Goal: Entertainment & Leisure: Consume media (video, audio)

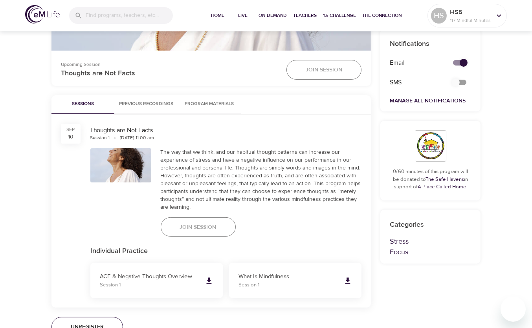
scroll to position [392, 0]
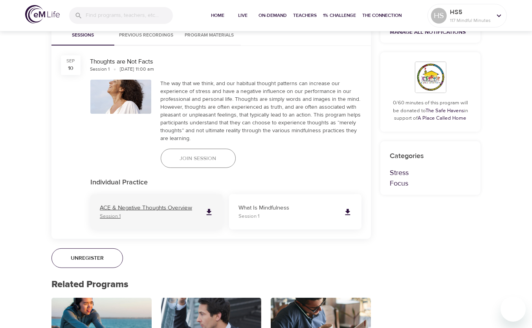
click at [205, 214] on icon at bounding box center [209, 212] width 9 height 9
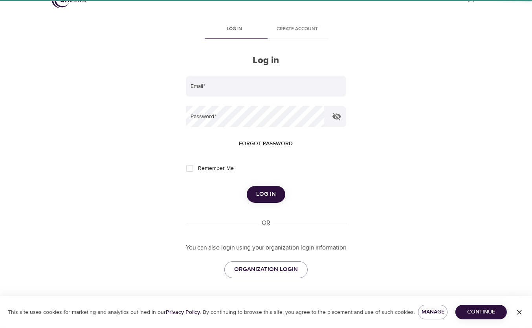
type input "[EMAIL_ADDRESS][DOMAIN_NAME]"
